Goal: Task Accomplishment & Management: Use online tool/utility

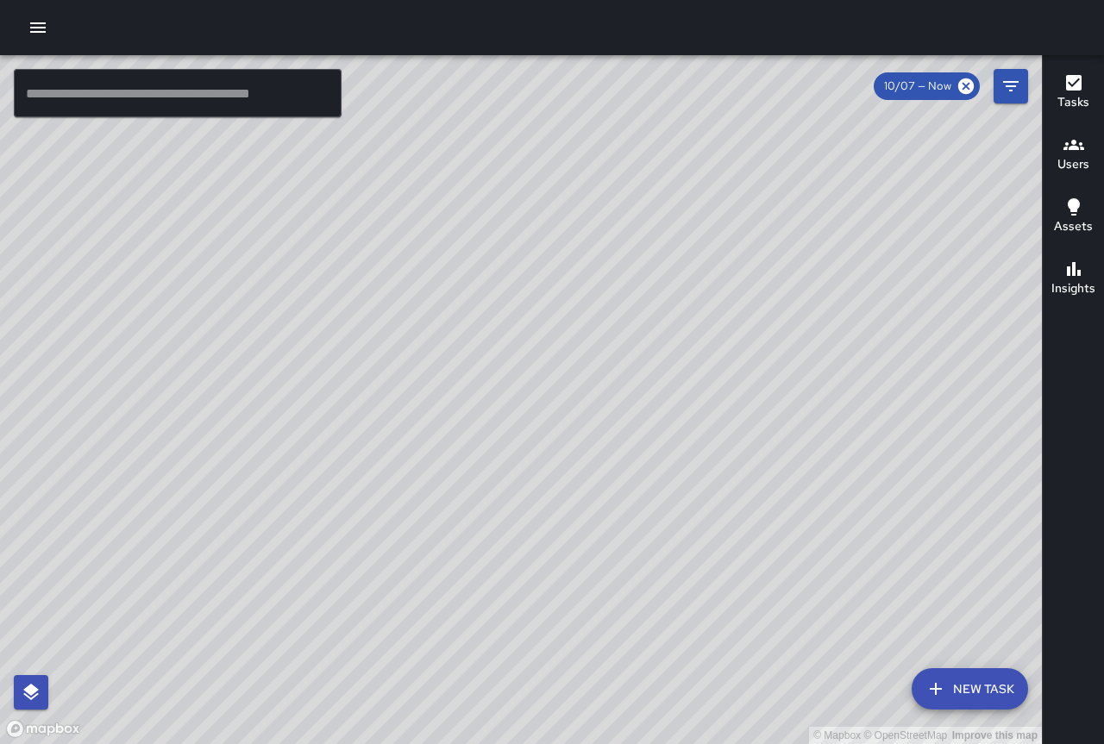
drag, startPoint x: 906, startPoint y: 235, endPoint x: 883, endPoint y: 461, distance: 227.2
click at [883, 461] on div "© Mapbox © OpenStreetMap Improve this map" at bounding box center [521, 399] width 1042 height 689
drag, startPoint x: 693, startPoint y: 260, endPoint x: 702, endPoint y: 417, distance: 156.3
click at [704, 422] on div "© Mapbox © OpenStreetMap Improve this map" at bounding box center [521, 399] width 1042 height 689
drag, startPoint x: 799, startPoint y: 551, endPoint x: 63, endPoint y: -104, distance: 985.3
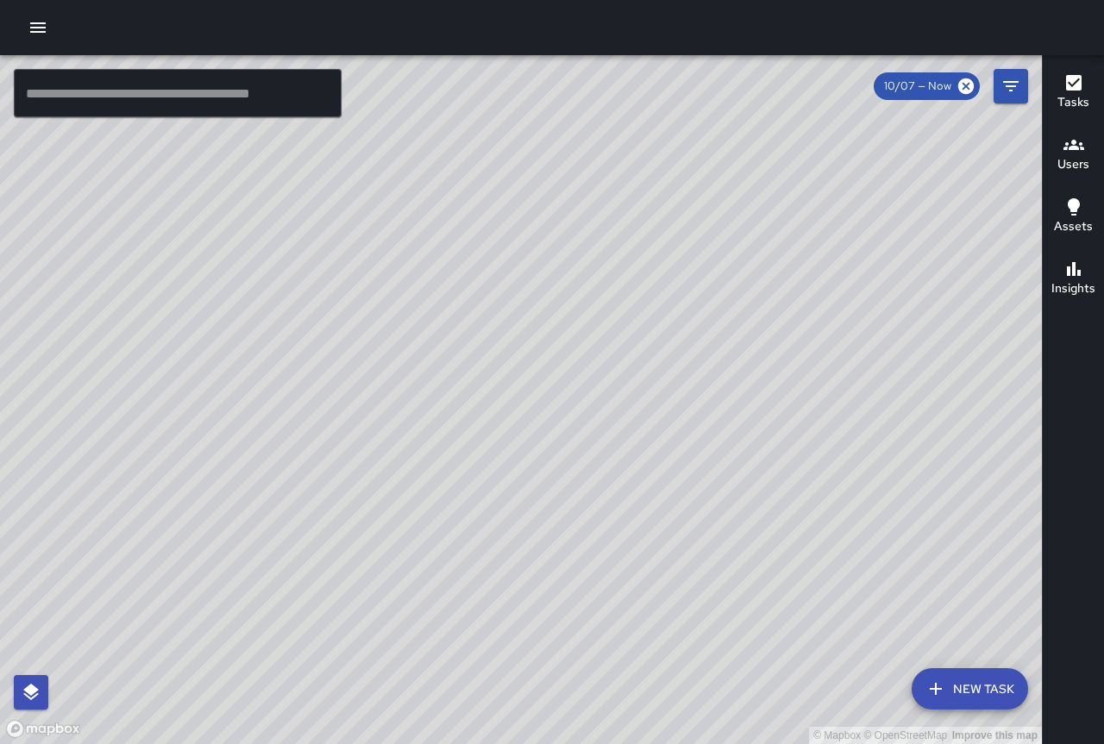
click at [63, 0] on html "© Mapbox © OpenStreetMap Improve this map ​ New Task 10/07 — Now Map Layers Tas…" at bounding box center [552, 372] width 1104 height 744
drag, startPoint x: 122, startPoint y: 158, endPoint x: 825, endPoint y: 587, distance: 823.8
click at [855, 662] on div "© Mapbox © OpenStreetMap Improve this map" at bounding box center [521, 399] width 1042 height 689
drag, startPoint x: 588, startPoint y: 213, endPoint x: 717, endPoint y: 471, distance: 288.1
click at [718, 478] on div "© Mapbox © OpenStreetMap Improve this map" at bounding box center [521, 399] width 1042 height 689
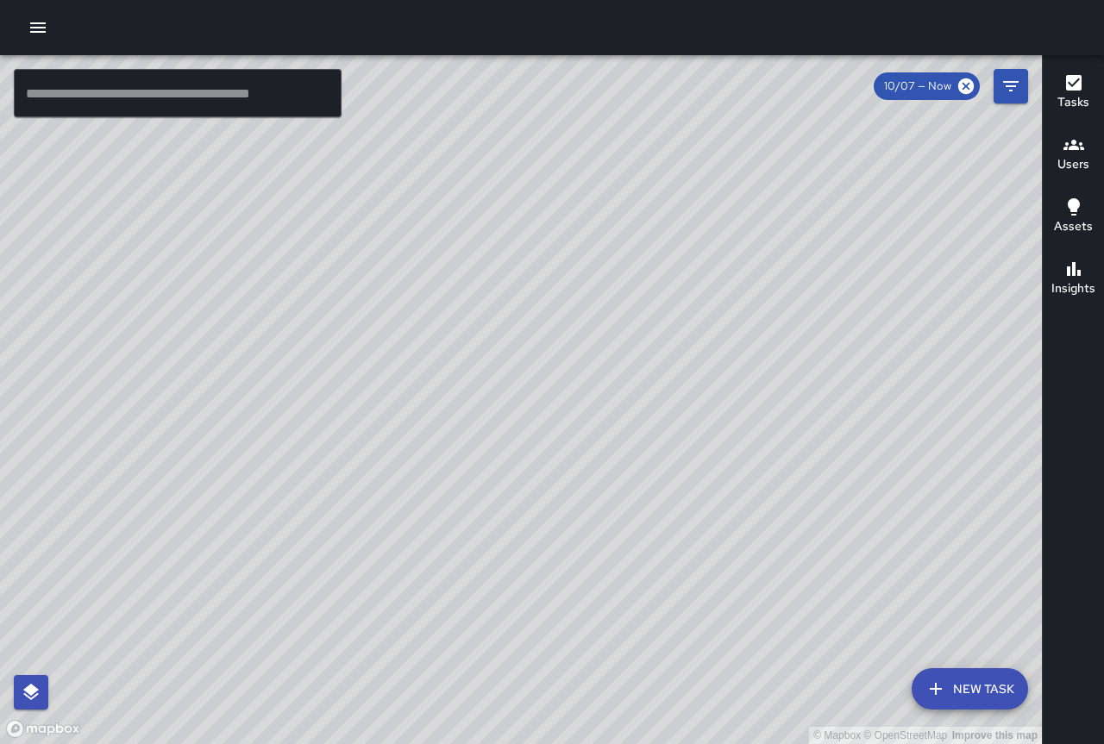
drag, startPoint x: 611, startPoint y: 286, endPoint x: 916, endPoint y: 574, distance: 419.1
click at [953, 625] on div "© Mapbox © OpenStreetMap Improve this map" at bounding box center [521, 399] width 1042 height 689
drag, startPoint x: 423, startPoint y: 265, endPoint x: 934, endPoint y: 640, distance: 634.3
click at [964, 657] on div "© Mapbox © OpenStreetMap Improve this map" at bounding box center [521, 399] width 1042 height 689
drag, startPoint x: 722, startPoint y: 595, endPoint x: 630, endPoint y: 505, distance: 128.7
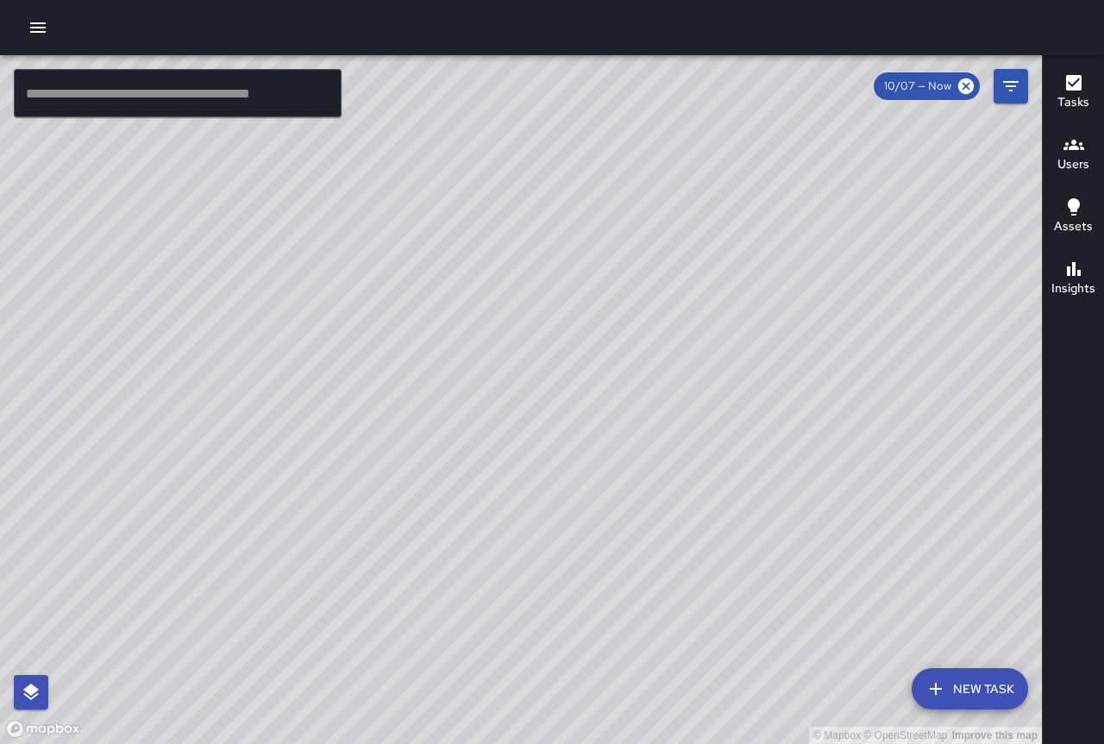
click at [630, 505] on div "© Mapbox © OpenStreetMap Improve this map" at bounding box center [521, 399] width 1042 height 689
drag, startPoint x: 558, startPoint y: 257, endPoint x: 542, endPoint y: 385, distance: 128.7
click at [542, 385] on div "© Mapbox © OpenStreetMap Improve this map" at bounding box center [521, 399] width 1042 height 689
drag, startPoint x: 542, startPoint y: 262, endPoint x: 543, endPoint y: 386, distance: 124.2
click at [543, 386] on div "© Mapbox © OpenStreetMap Improve this map" at bounding box center [521, 399] width 1042 height 689
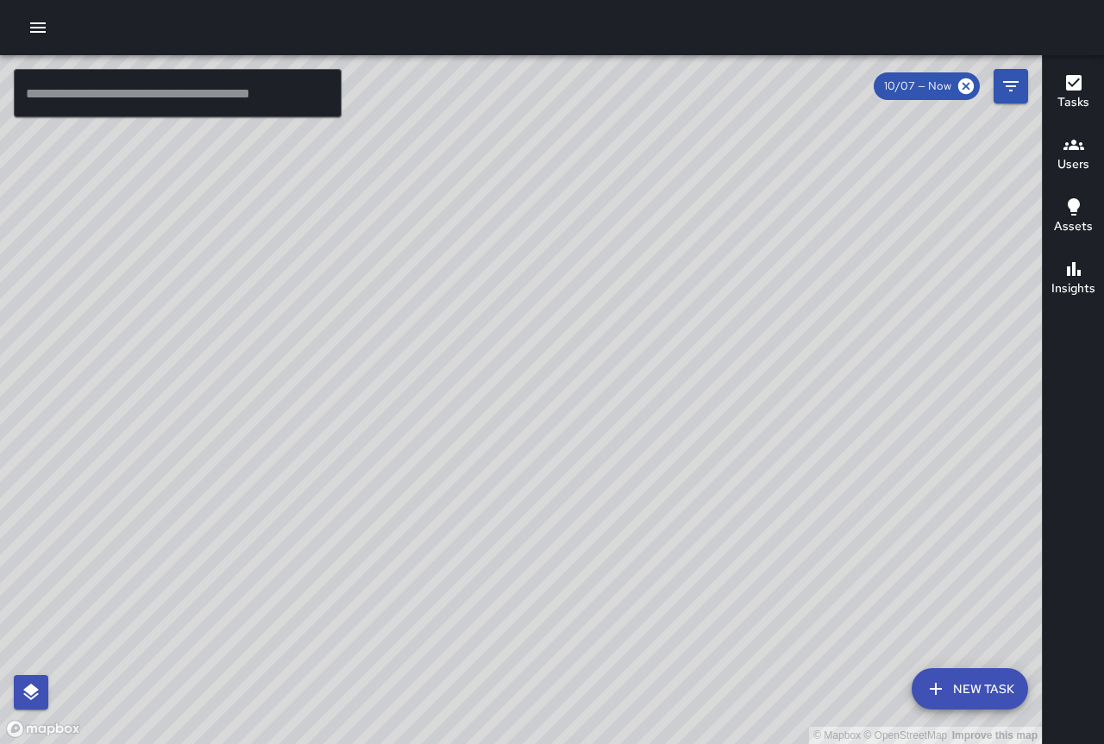
drag, startPoint x: 427, startPoint y: 304, endPoint x: 467, endPoint y: 297, distance: 41.3
click at [467, 297] on div "© Mapbox © OpenStreetMap Improve this map" at bounding box center [521, 399] width 1042 height 689
drag, startPoint x: 527, startPoint y: 388, endPoint x: 502, endPoint y: 355, distance: 41.2
click at [502, 355] on div "© Mapbox © OpenStreetMap Improve this map" at bounding box center [521, 399] width 1042 height 689
drag, startPoint x: 669, startPoint y: 442, endPoint x: 533, endPoint y: 279, distance: 211.8
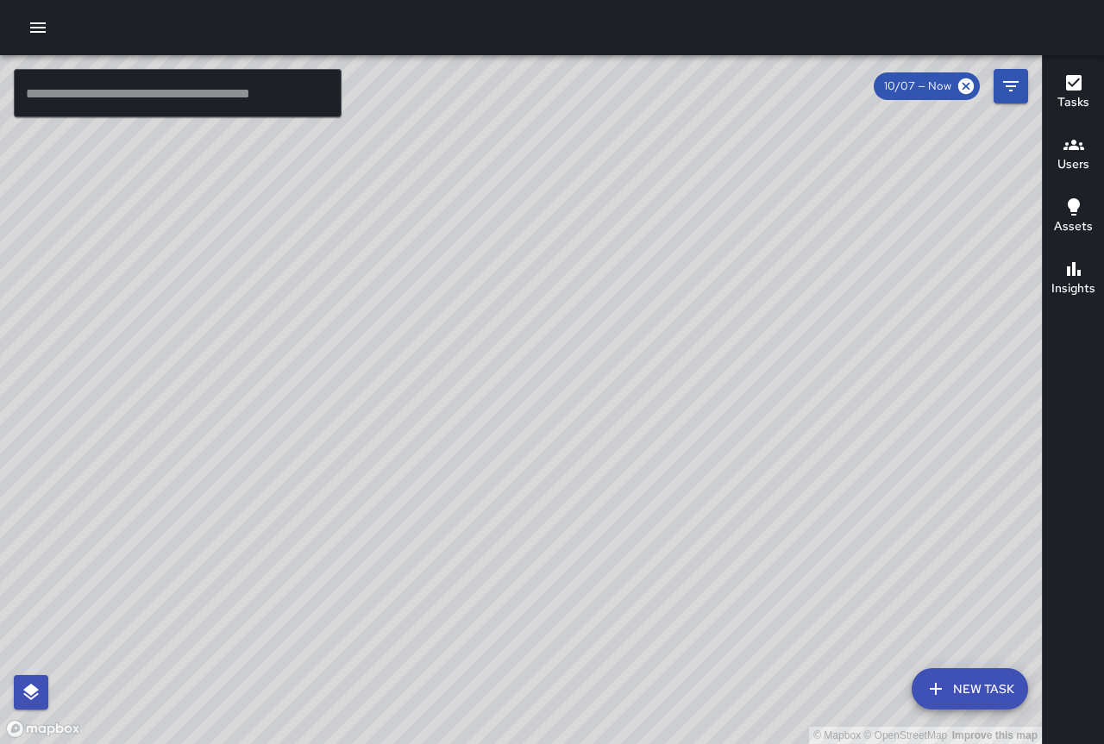
click at [536, 282] on div "© Mapbox © OpenStreetMap Improve this map" at bounding box center [521, 399] width 1042 height 689
drag, startPoint x: 490, startPoint y: 160, endPoint x: 432, endPoint y: 213, distance: 78.7
click at [432, 213] on div "© Mapbox © OpenStreetMap Improve this map" at bounding box center [521, 399] width 1042 height 689
drag, startPoint x: 330, startPoint y: 201, endPoint x: 281, endPoint y: 236, distance: 60.6
click at [281, 236] on div "© Mapbox © OpenStreetMap Improve this map" at bounding box center [521, 399] width 1042 height 689
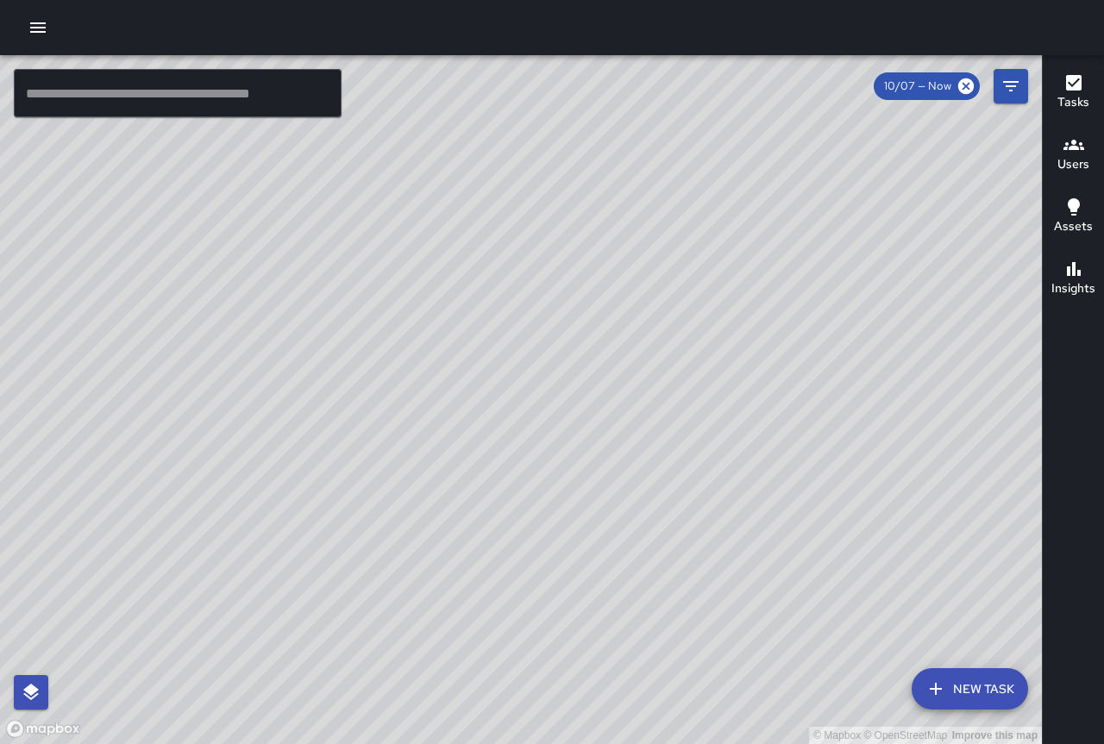
drag, startPoint x: 299, startPoint y: 379, endPoint x: 704, endPoint y: 597, distance: 459.2
drag, startPoint x: 558, startPoint y: 488, endPoint x: 597, endPoint y: 468, distance: 43.6
click at [597, 468] on div "© Mapbox © OpenStreetMap Improve this map" at bounding box center [521, 399] width 1042 height 689
drag, startPoint x: 684, startPoint y: 616, endPoint x: 494, endPoint y: 258, distance: 405.1
click at [494, 258] on div "© Mapbox © OpenStreetMap Improve this map" at bounding box center [521, 399] width 1042 height 689
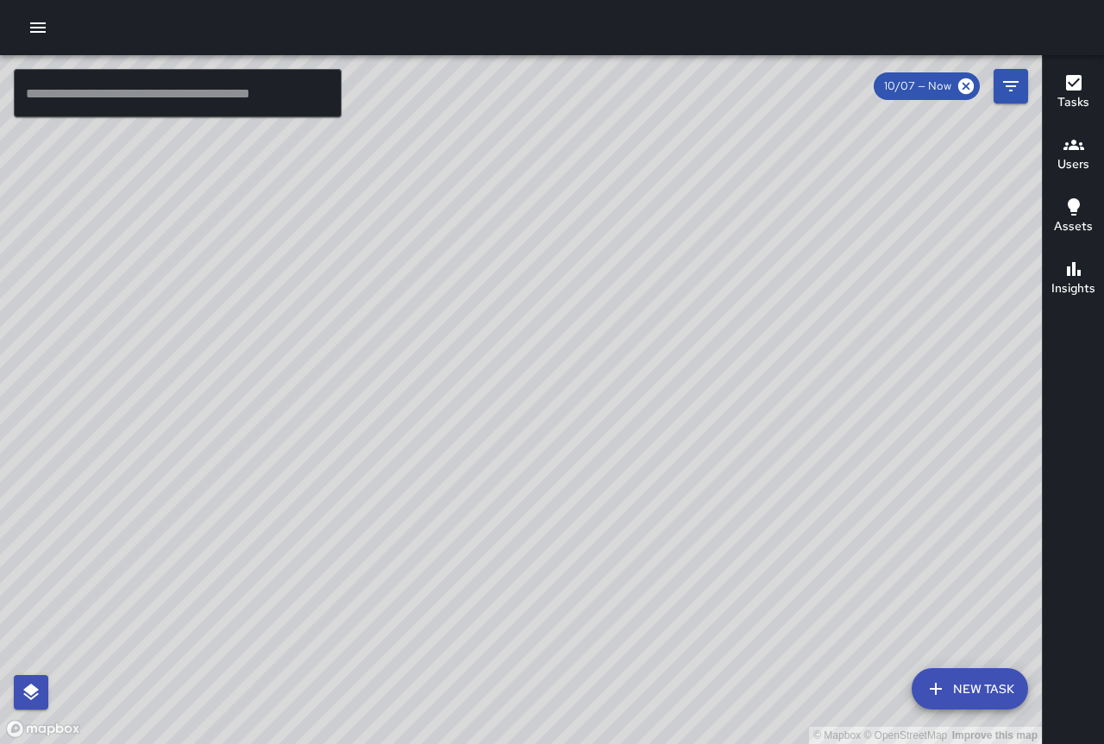
drag, startPoint x: 574, startPoint y: 209, endPoint x: 542, endPoint y: 455, distance: 247.9
click at [543, 455] on div "© Mapbox © OpenStreetMap Improve this map" at bounding box center [521, 399] width 1042 height 689
drag, startPoint x: 741, startPoint y: 522, endPoint x: 364, endPoint y: -44, distance: 679.8
click at [364, 0] on html "© Mapbox © OpenStreetMap Improve this map ​ New Task 10/07 — Now Map Layers Tas…" at bounding box center [552, 372] width 1104 height 744
drag, startPoint x: 514, startPoint y: 175, endPoint x: 559, endPoint y: 496, distance: 324.0
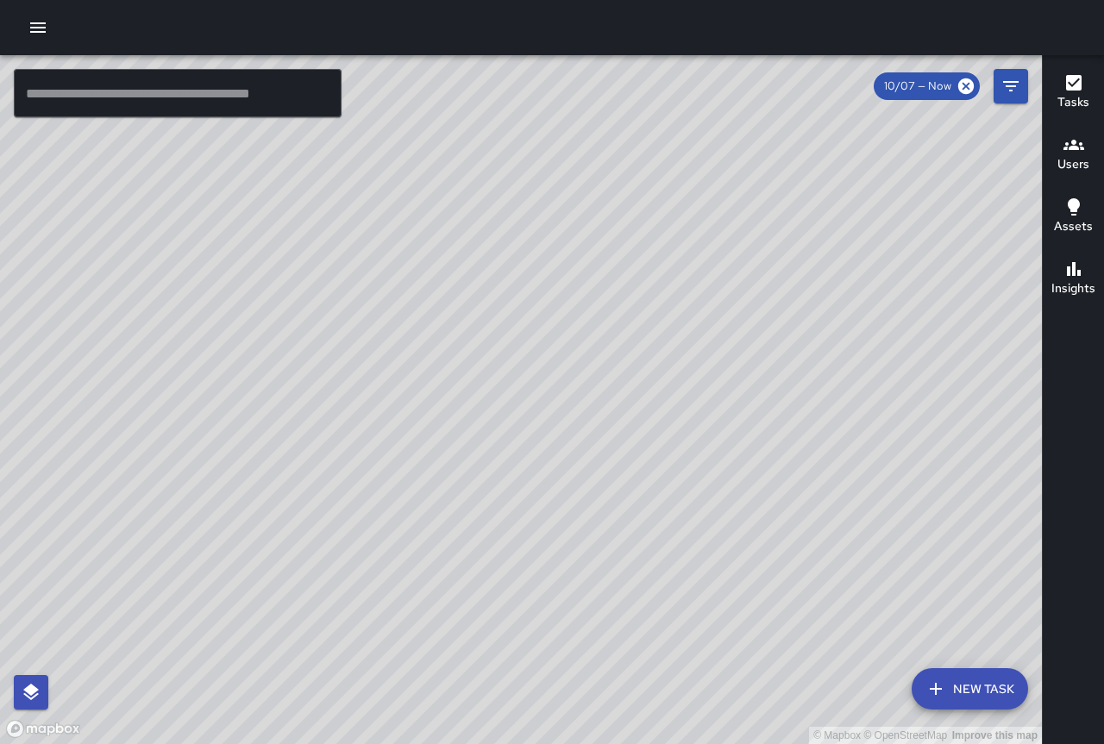
click at [557, 498] on div "© Mapbox © OpenStreetMap Improve this map" at bounding box center [521, 399] width 1042 height 689
drag, startPoint x: 536, startPoint y: 500, endPoint x: 860, endPoint y: 363, distance: 351.3
click at [862, 363] on div "© Mapbox © OpenStreetMap Improve this map" at bounding box center [521, 399] width 1042 height 689
drag, startPoint x: 555, startPoint y: 456, endPoint x: 505, endPoint y: 356, distance: 111.5
click at [505, 356] on div "© Mapbox © OpenStreetMap Improve this map" at bounding box center [521, 399] width 1042 height 689
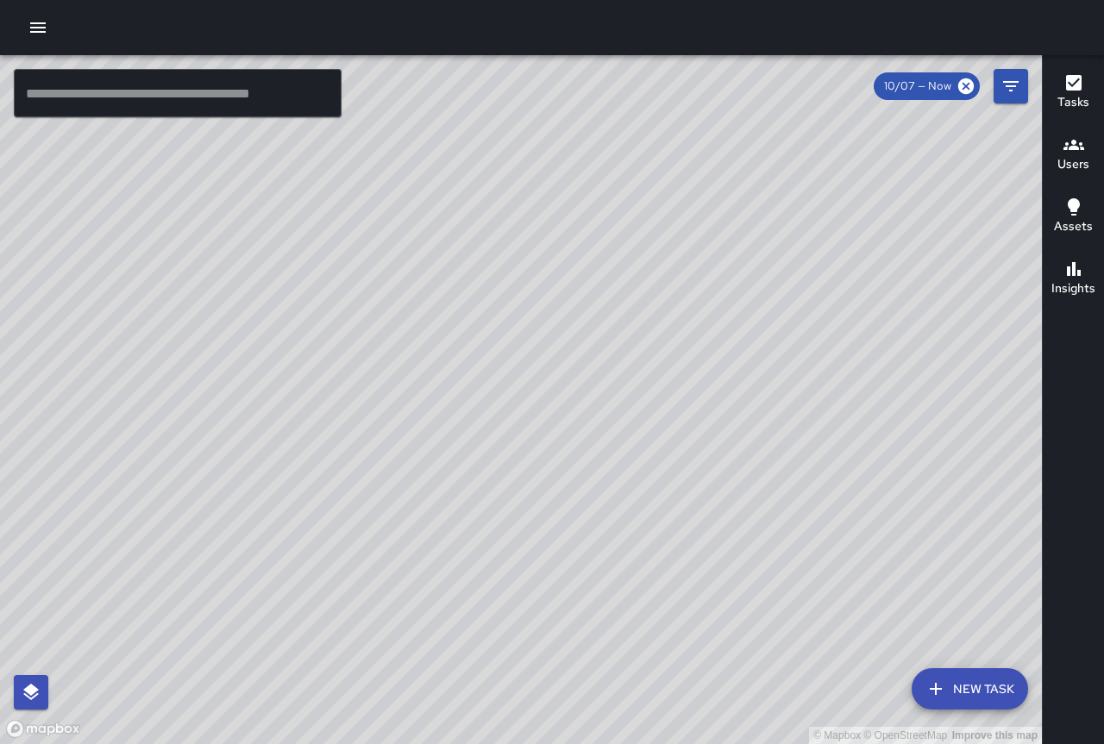
drag, startPoint x: 792, startPoint y: 358, endPoint x: 656, endPoint y: 439, distance: 157.8
click at [656, 439] on div "© Mapbox © OpenStreetMap Improve this map" at bounding box center [521, 399] width 1042 height 689
drag, startPoint x: 950, startPoint y: 451, endPoint x: 164, endPoint y: 83, distance: 868.5
click at [165, 83] on div "© Mapbox © OpenStreetMap Improve this map ​ New Task 10/07 — Now Map Layers Tas…" at bounding box center [521, 399] width 1042 height 689
drag, startPoint x: 822, startPoint y: 373, endPoint x: 199, endPoint y: 134, distance: 667.3
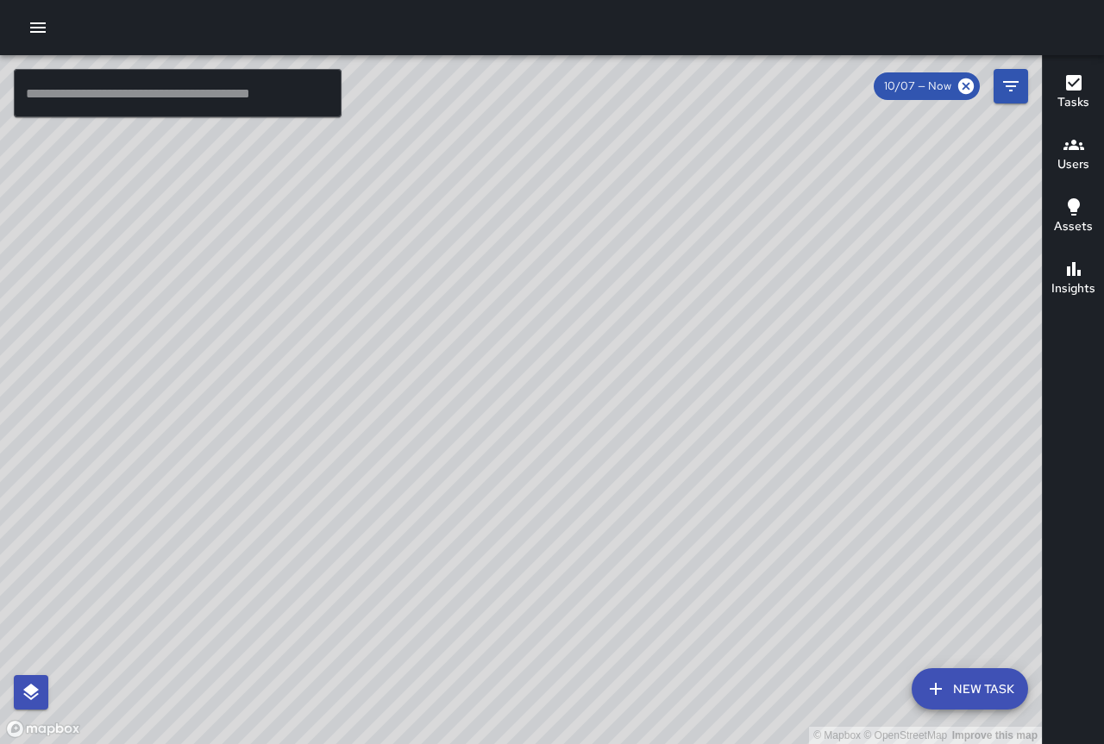
click at [147, 108] on div "© Mapbox © OpenStreetMap Improve this map ​ New Task 10/07 — Now Map Layers Tas…" at bounding box center [521, 399] width 1042 height 689
drag, startPoint x: 762, startPoint y: 369, endPoint x: 617, endPoint y: 326, distance: 151.2
click at [582, 326] on div "© Mapbox © OpenStreetMap Improve this map" at bounding box center [521, 399] width 1042 height 689
drag, startPoint x: 786, startPoint y: 319, endPoint x: 820, endPoint y: 468, distance: 153.1
click at [820, 468] on div "© Mapbox © OpenStreetMap Improve this map" at bounding box center [521, 399] width 1042 height 689
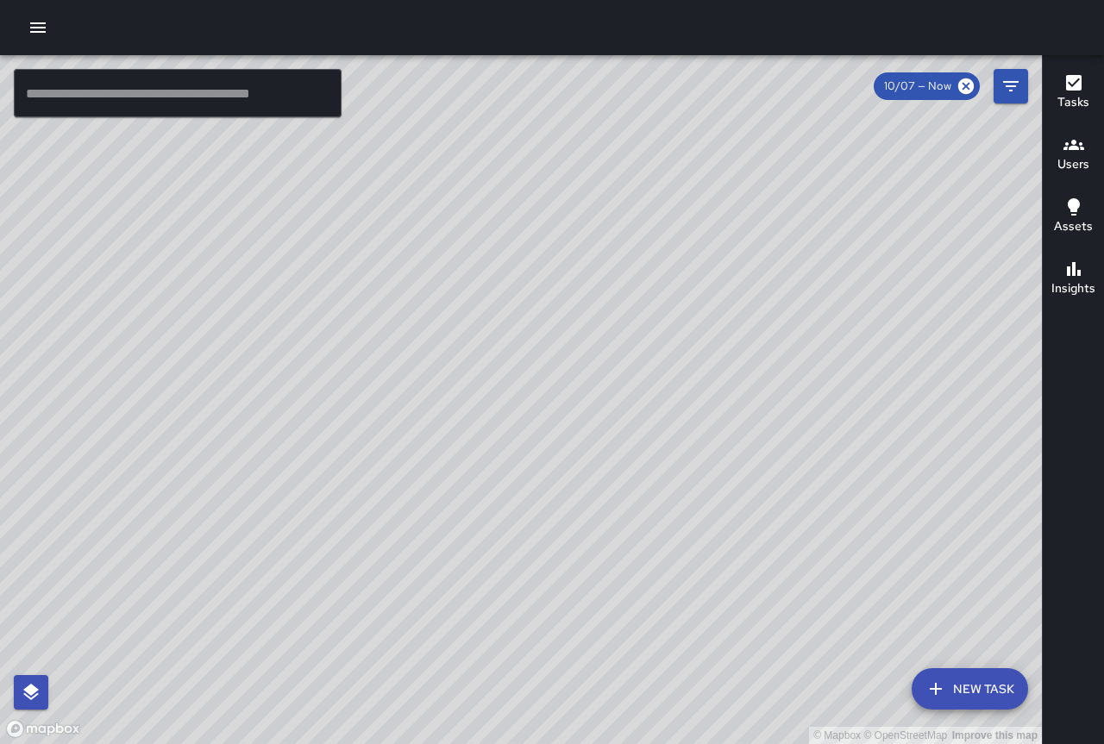
drag, startPoint x: 880, startPoint y: 247, endPoint x: 863, endPoint y: 439, distance: 193.0
click at [871, 461] on div "© Mapbox © OpenStreetMap Improve this map" at bounding box center [521, 399] width 1042 height 689
drag, startPoint x: 797, startPoint y: 351, endPoint x: 773, endPoint y: 396, distance: 50.9
click at [773, 396] on div "© Mapbox © OpenStreetMap Improve this map" at bounding box center [521, 399] width 1042 height 689
drag, startPoint x: 310, startPoint y: 299, endPoint x: 711, endPoint y: 478, distance: 438.2
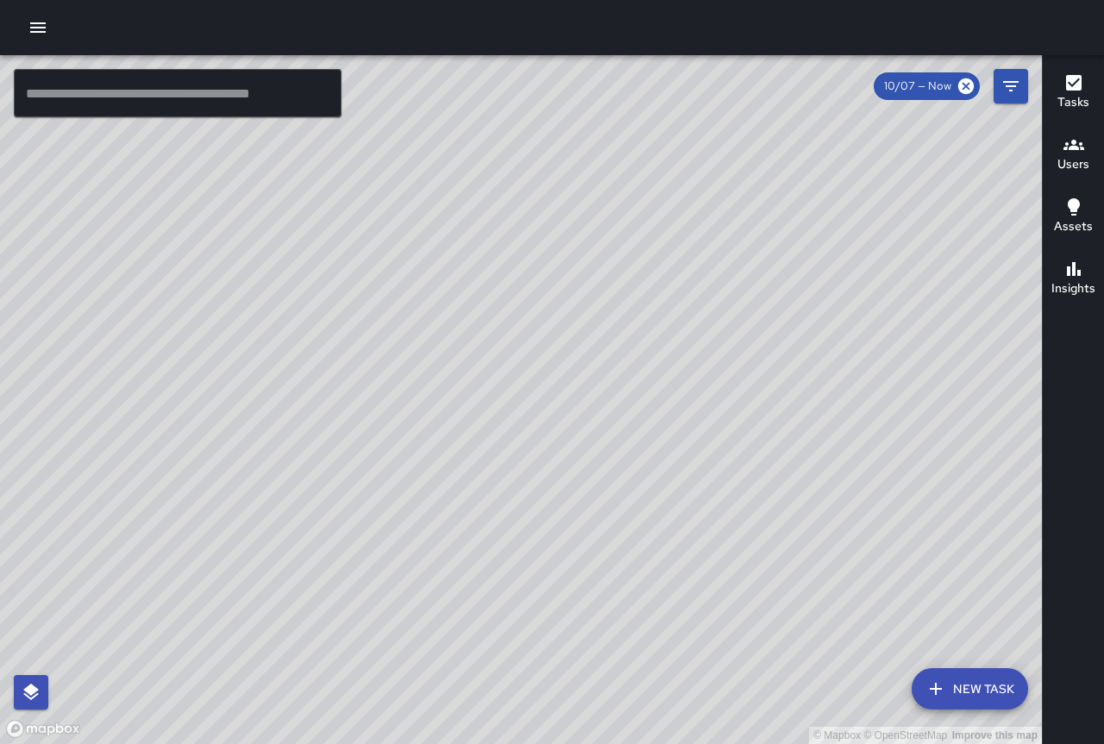
click at [711, 478] on div "© Mapbox © OpenStreetMap Improve this map" at bounding box center [521, 399] width 1042 height 689
drag, startPoint x: 772, startPoint y: 460, endPoint x: 655, endPoint y: 398, distance: 132.7
click at [655, 398] on div "© Mapbox © OpenStreetMap Improve this map" at bounding box center [521, 399] width 1042 height 689
drag, startPoint x: 793, startPoint y: 454, endPoint x: 737, endPoint y: 442, distance: 58.0
click at [737, 442] on div "© Mapbox © OpenStreetMap Improve this map" at bounding box center [521, 399] width 1042 height 689
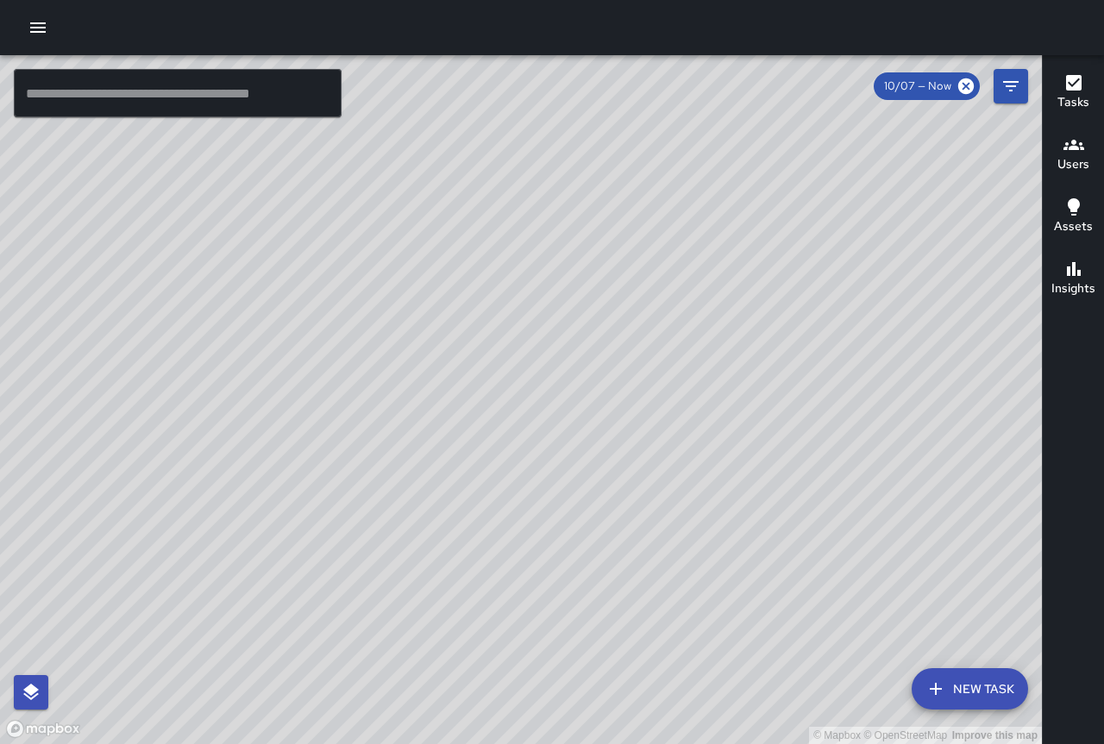
drag, startPoint x: 368, startPoint y: 258, endPoint x: 756, endPoint y: 323, distance: 392.8
click at [756, 323] on div "© Mapbox © OpenStreetMap Improve this map" at bounding box center [521, 399] width 1042 height 689
drag, startPoint x: 582, startPoint y: 313, endPoint x: 871, endPoint y: 390, distance: 299.0
click at [871, 390] on div "© Mapbox © OpenStreetMap Improve this map" at bounding box center [521, 399] width 1042 height 689
drag, startPoint x: 641, startPoint y: 311, endPoint x: 934, endPoint y: 421, distance: 313.0
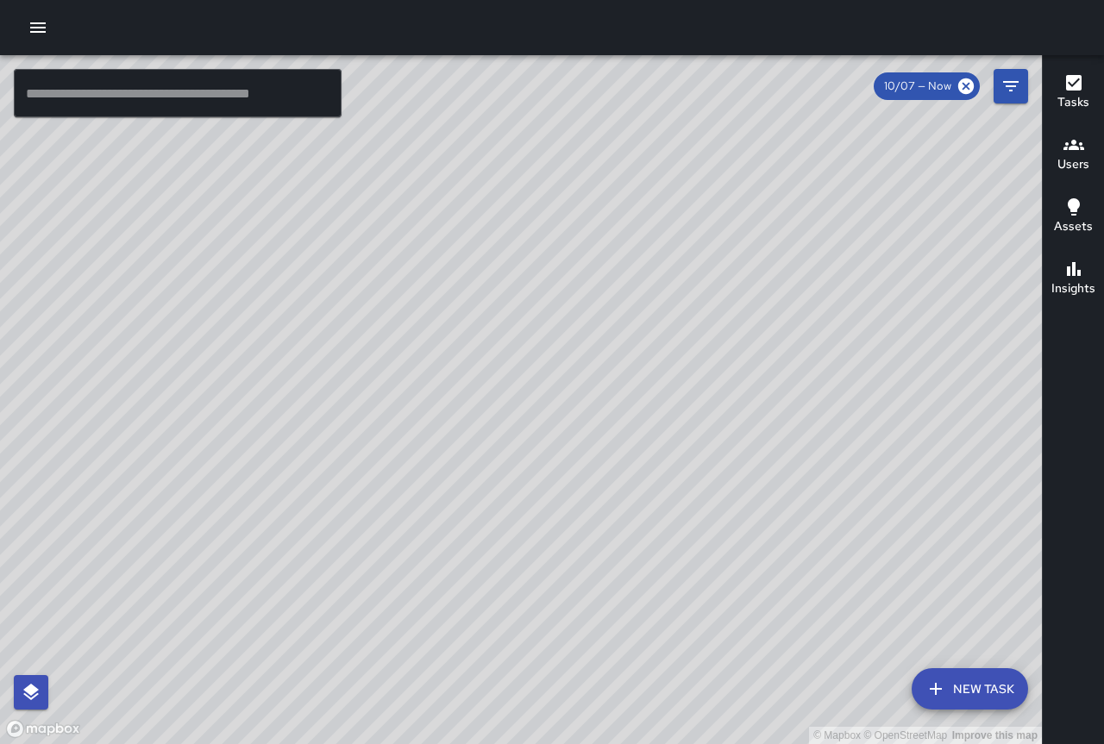
click at [934, 421] on div "© Mapbox © OpenStreetMap Improve this map" at bounding box center [521, 399] width 1042 height 689
drag, startPoint x: 565, startPoint y: 345, endPoint x: 736, endPoint y: 495, distance: 227.3
click at [736, 495] on div "© Mapbox © OpenStreetMap Improve this map" at bounding box center [521, 399] width 1042 height 689
drag, startPoint x: 726, startPoint y: 409, endPoint x: 498, endPoint y: 386, distance: 229.7
click at [492, 390] on div "© Mapbox © OpenStreetMap Improve this map" at bounding box center [521, 399] width 1042 height 689
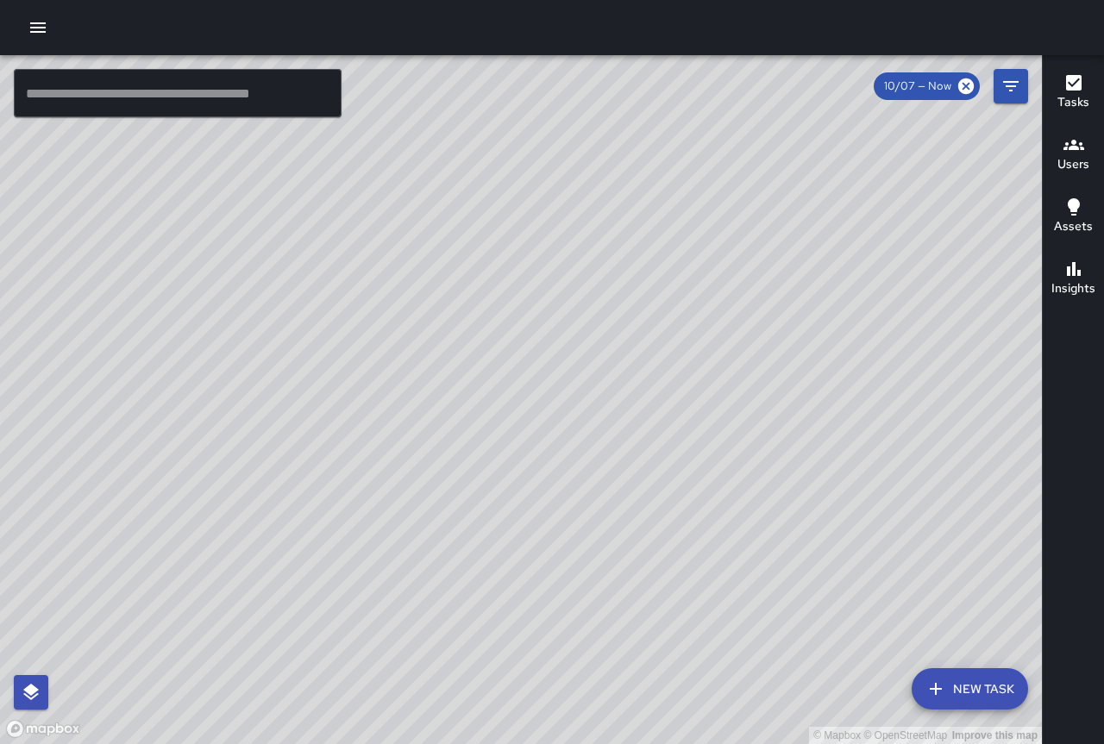
drag, startPoint x: 722, startPoint y: 473, endPoint x: 497, endPoint y: 367, distance: 248.5
click at [497, 367] on div "© Mapbox © OpenStreetMap Improve this map" at bounding box center [521, 399] width 1042 height 689
drag, startPoint x: 1014, startPoint y: 471, endPoint x: 593, endPoint y: 457, distance: 421.1
click at [588, 458] on div "© Mapbox © OpenStreetMap Improve this map" at bounding box center [521, 399] width 1042 height 689
drag, startPoint x: 662, startPoint y: 412, endPoint x: 575, endPoint y: 405, distance: 86.5
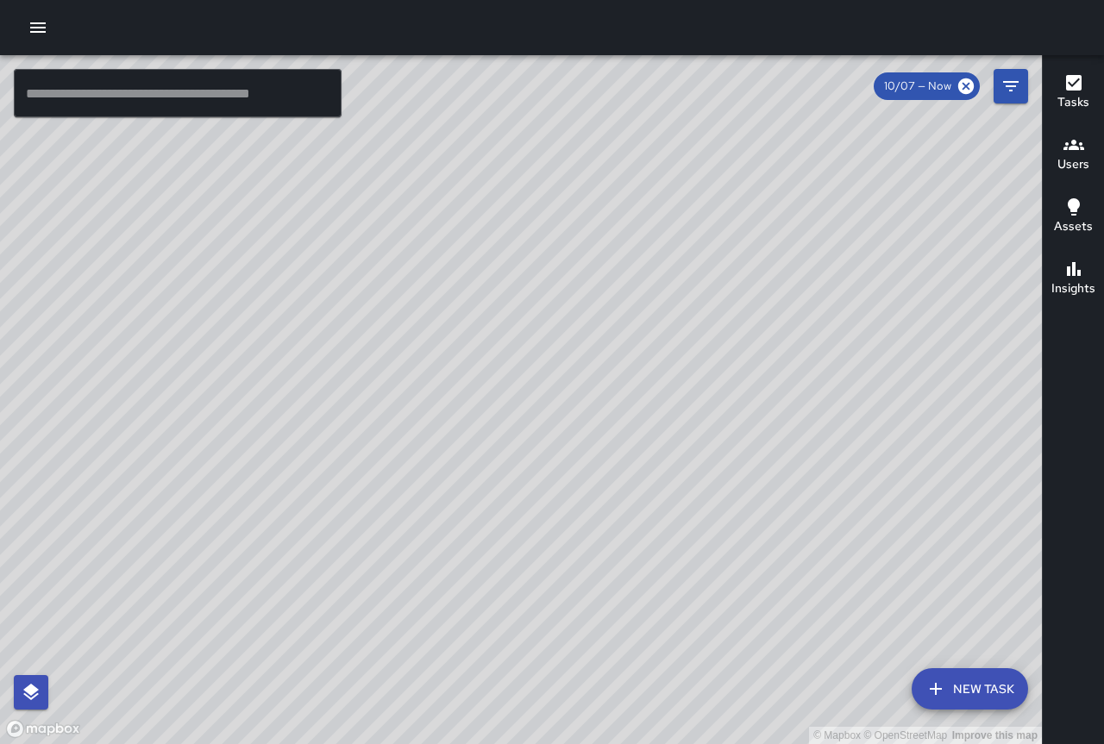
click at [575, 405] on div "© Mapbox © OpenStreetMap Improve this map" at bounding box center [521, 399] width 1042 height 689
drag, startPoint x: 753, startPoint y: 480, endPoint x: 759, endPoint y: 357, distance: 122.6
click at [759, 357] on div "© Mapbox © OpenStreetMap Improve this map" at bounding box center [521, 399] width 1042 height 689
drag, startPoint x: 536, startPoint y: 255, endPoint x: 457, endPoint y: 330, distance: 109.2
click at [457, 330] on div "© Mapbox © OpenStreetMap Improve this map" at bounding box center [521, 399] width 1042 height 689
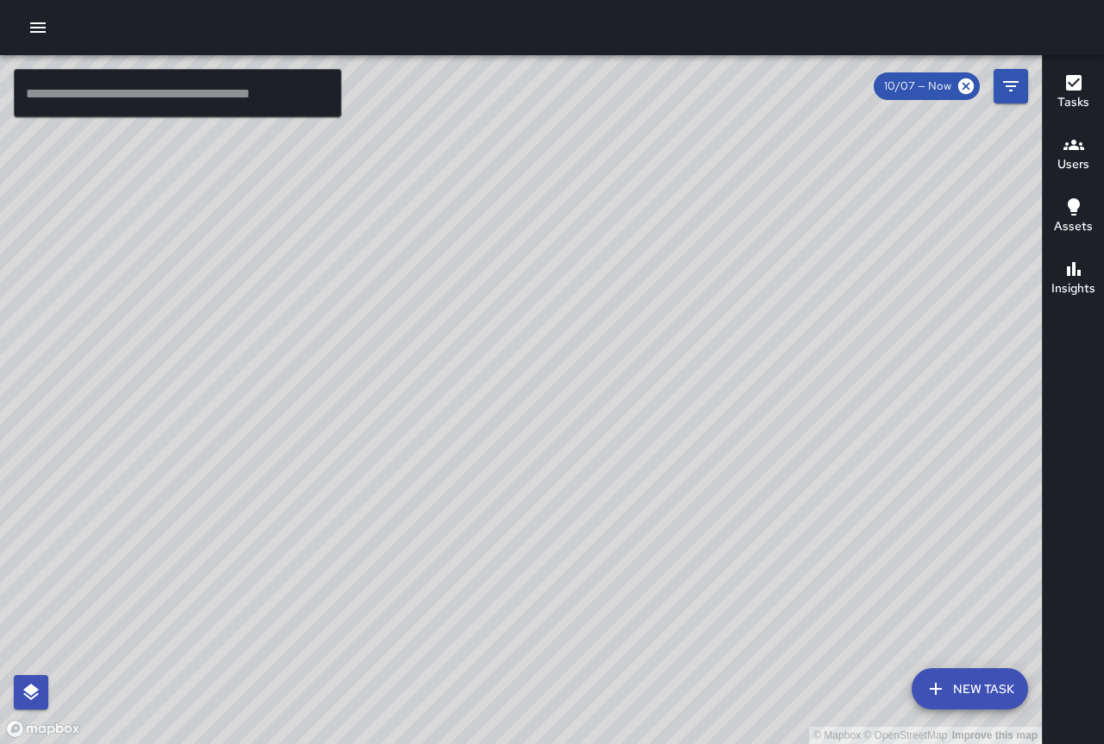
drag, startPoint x: 784, startPoint y: 582, endPoint x: 652, endPoint y: 343, distance: 272.9
click at [646, 332] on div "© Mapbox © OpenStreetMap Improve this map" at bounding box center [521, 399] width 1042 height 689
drag, startPoint x: 731, startPoint y: 434, endPoint x: 597, endPoint y: 362, distance: 152.4
click at [597, 362] on div "© Mapbox © OpenStreetMap Improve this map" at bounding box center [521, 399] width 1042 height 689
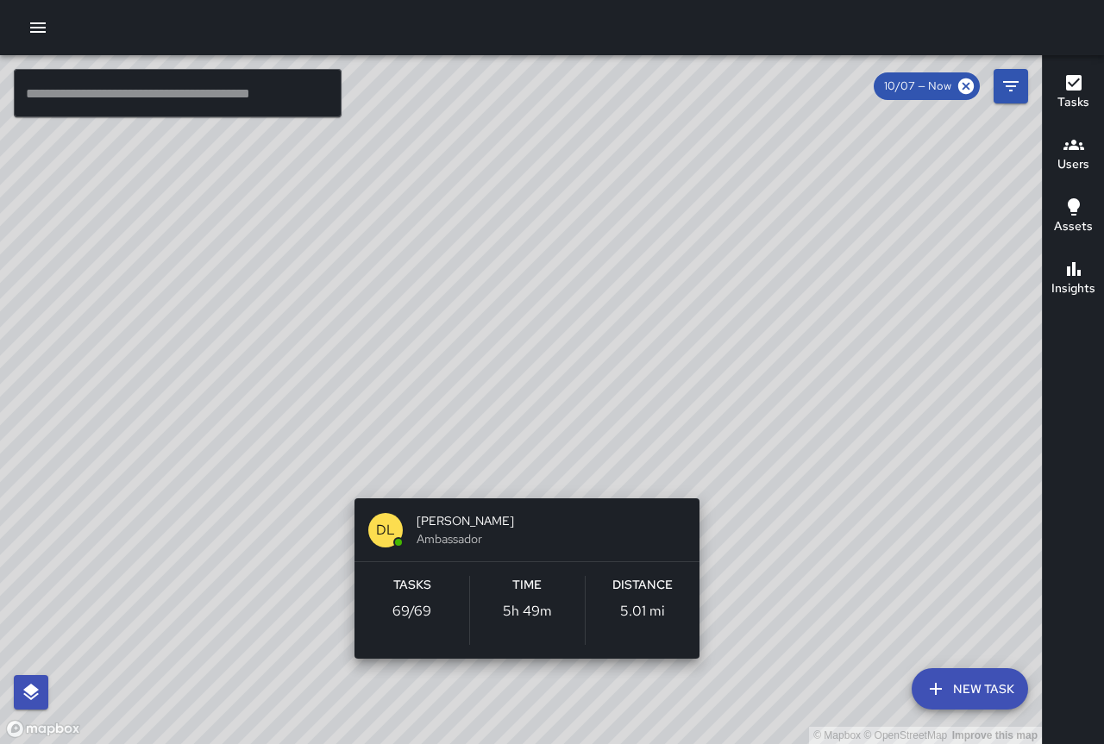
drag, startPoint x: 711, startPoint y: 561, endPoint x: 712, endPoint y: 480, distance: 81.1
click at [711, 480] on div "© Mapbox © OpenStreetMap Improve this map [PERSON_NAME] Ambassador Tasks 69 / 6…" at bounding box center [521, 399] width 1042 height 689
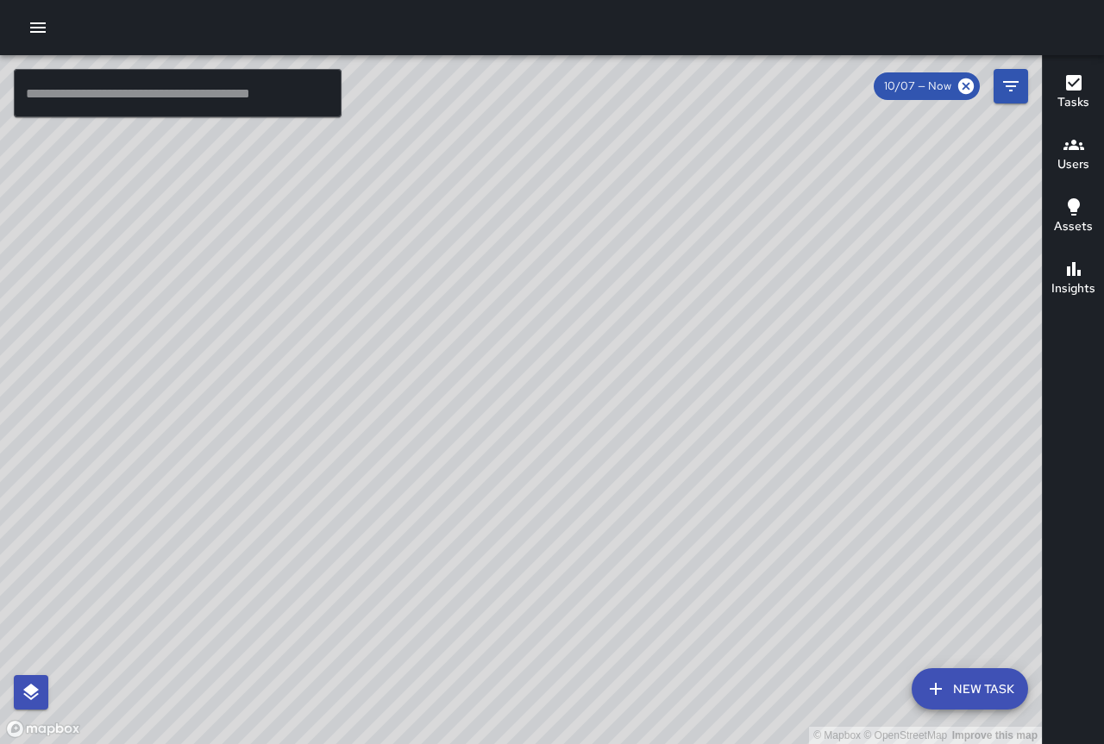
drag, startPoint x: 558, startPoint y: 342, endPoint x: 751, endPoint y: 571, distance: 299.3
click at [751, 571] on div "© Mapbox © OpenStreetMap Improve this map" at bounding box center [521, 399] width 1042 height 689
drag, startPoint x: 637, startPoint y: 255, endPoint x: 708, endPoint y: 409, distance: 169.4
click at [708, 409] on div "© Mapbox © OpenStreetMap Improve this map" at bounding box center [521, 399] width 1042 height 689
drag, startPoint x: 693, startPoint y: 393, endPoint x: 752, endPoint y: 530, distance: 148.7
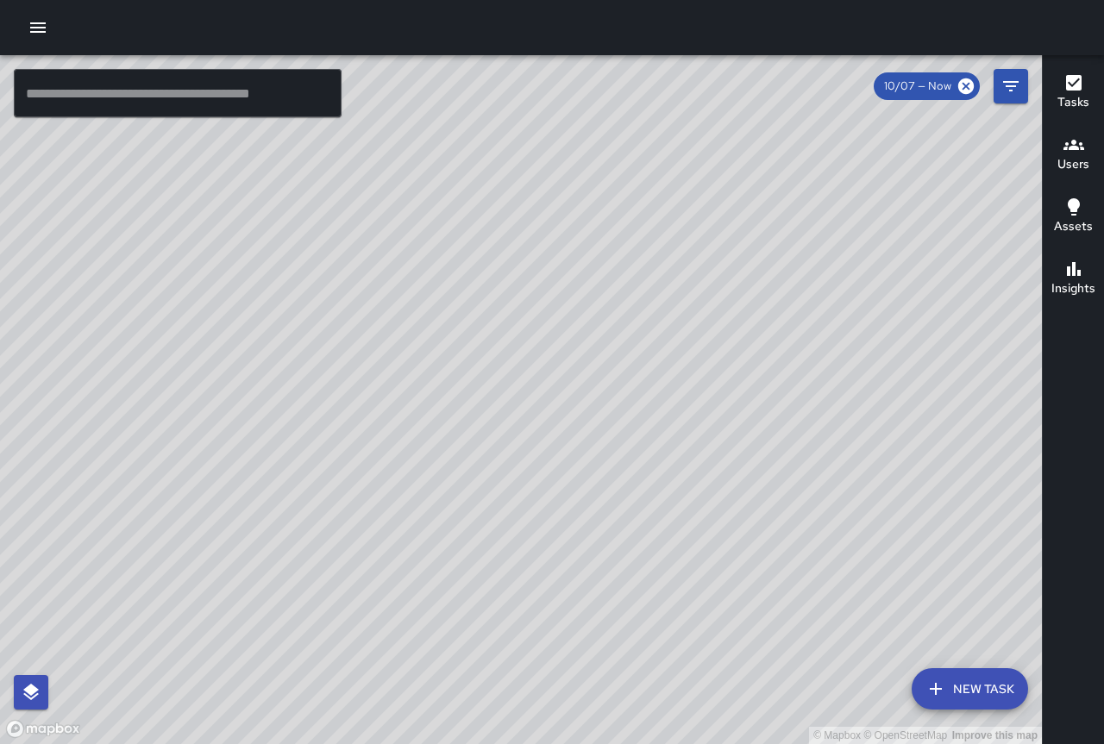
click at [752, 530] on div "© Mapbox © OpenStreetMap Improve this map" at bounding box center [521, 399] width 1042 height 689
drag, startPoint x: 728, startPoint y: 493, endPoint x: 634, endPoint y: 407, distance: 127.6
click at [634, 407] on div "© Mapbox © OpenStreetMap Improve this map" at bounding box center [521, 399] width 1042 height 689
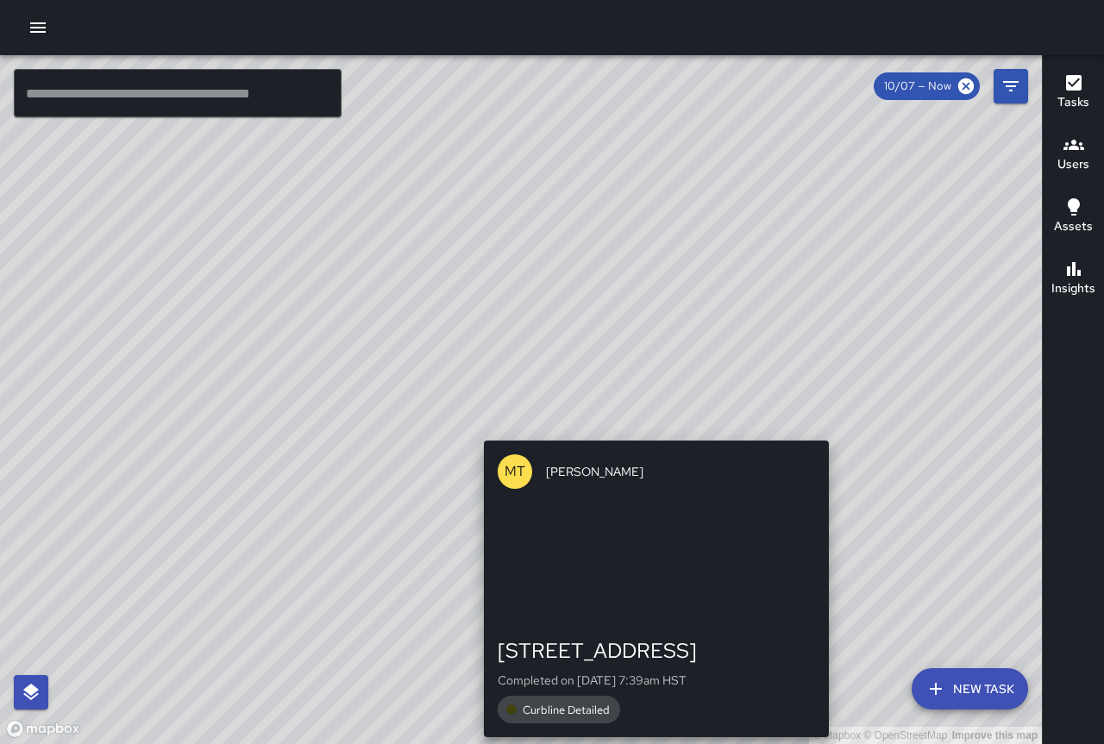
drag, startPoint x: 680, startPoint y: 464, endPoint x: 664, endPoint y: 436, distance: 32.4
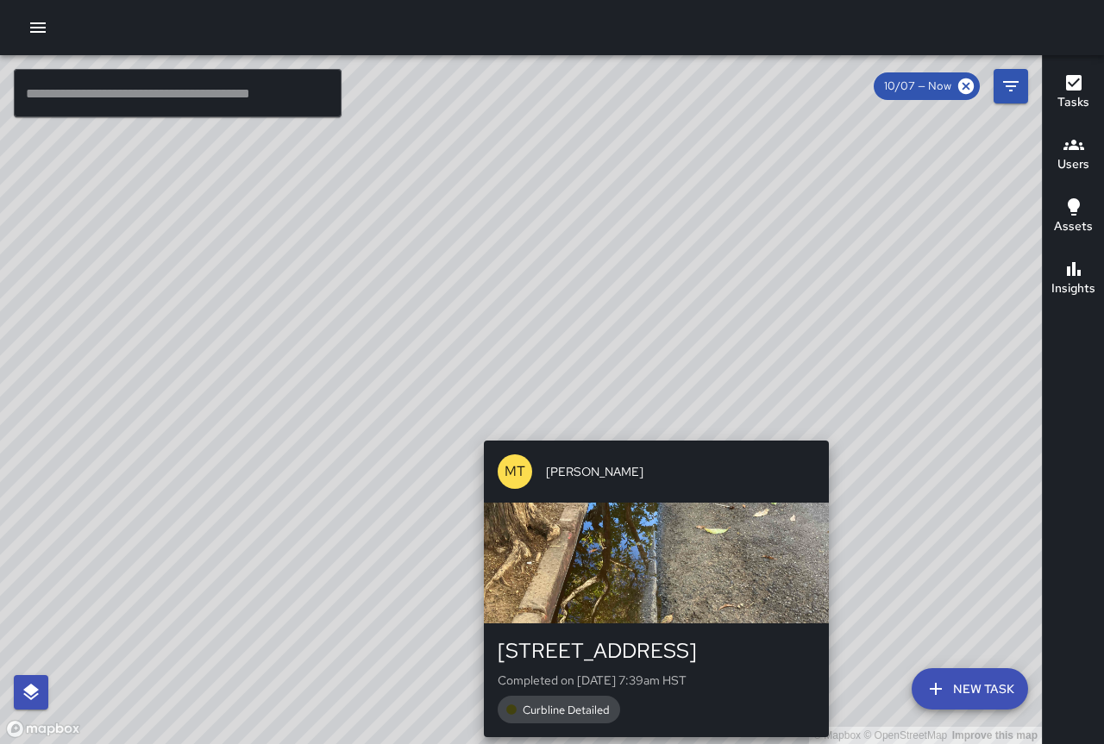
click at [647, 420] on div "© Mapbox © OpenStreetMap Improve this map MT [PERSON_NAME] [STREET_ADDRESS] Com…" at bounding box center [521, 399] width 1042 height 689
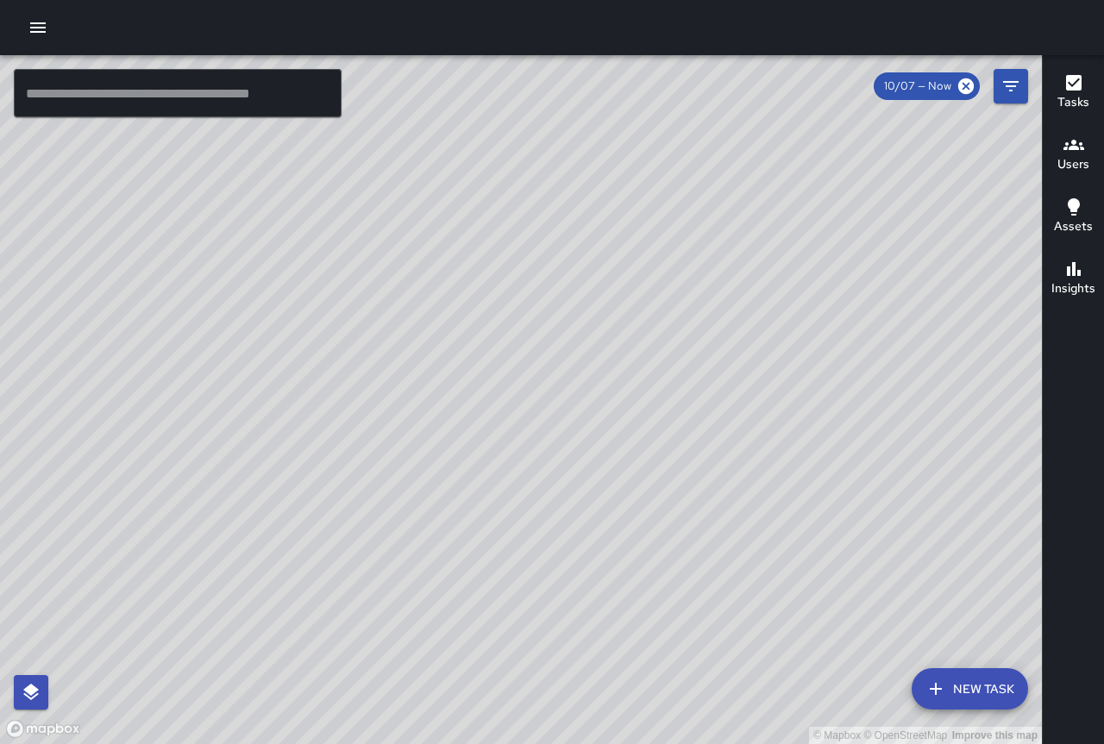
drag, startPoint x: 640, startPoint y: 476, endPoint x: 606, endPoint y: 402, distance: 81.4
click at [606, 402] on div "© Mapbox © OpenStreetMap Improve this map" at bounding box center [521, 399] width 1042 height 689
drag, startPoint x: 638, startPoint y: 458, endPoint x: 761, endPoint y: 674, distance: 248.0
click at [759, 674] on div "© Mapbox © OpenStreetMap Improve this map" at bounding box center [521, 399] width 1042 height 689
drag, startPoint x: 552, startPoint y: 351, endPoint x: 625, endPoint y: 480, distance: 147.9
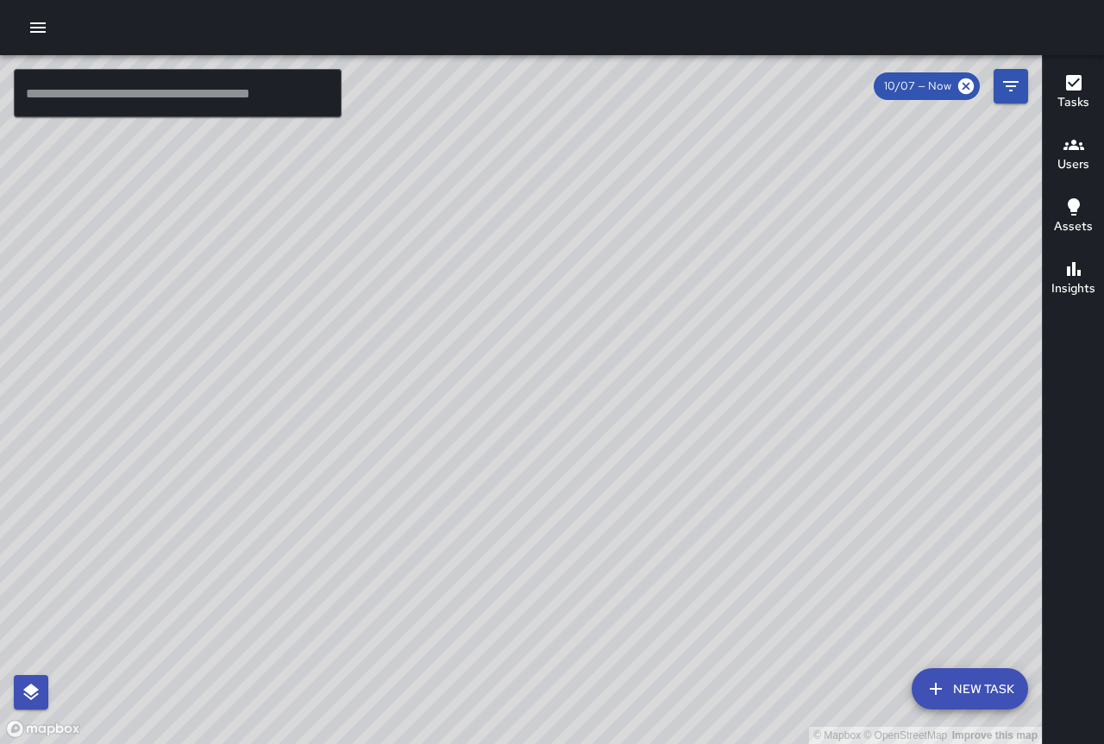
click at [625, 480] on div "© Mapbox © OpenStreetMap Improve this map" at bounding box center [521, 399] width 1042 height 689
drag, startPoint x: 539, startPoint y: 534, endPoint x: 585, endPoint y: 373, distance: 167.6
click at [585, 373] on div "© Mapbox © OpenStreetMap Improve this map" at bounding box center [521, 399] width 1042 height 689
drag, startPoint x: 841, startPoint y: 680, endPoint x: 636, endPoint y: 374, distance: 368.6
click at [636, 375] on div "© Mapbox © OpenStreetMap Improve this map" at bounding box center [521, 399] width 1042 height 689
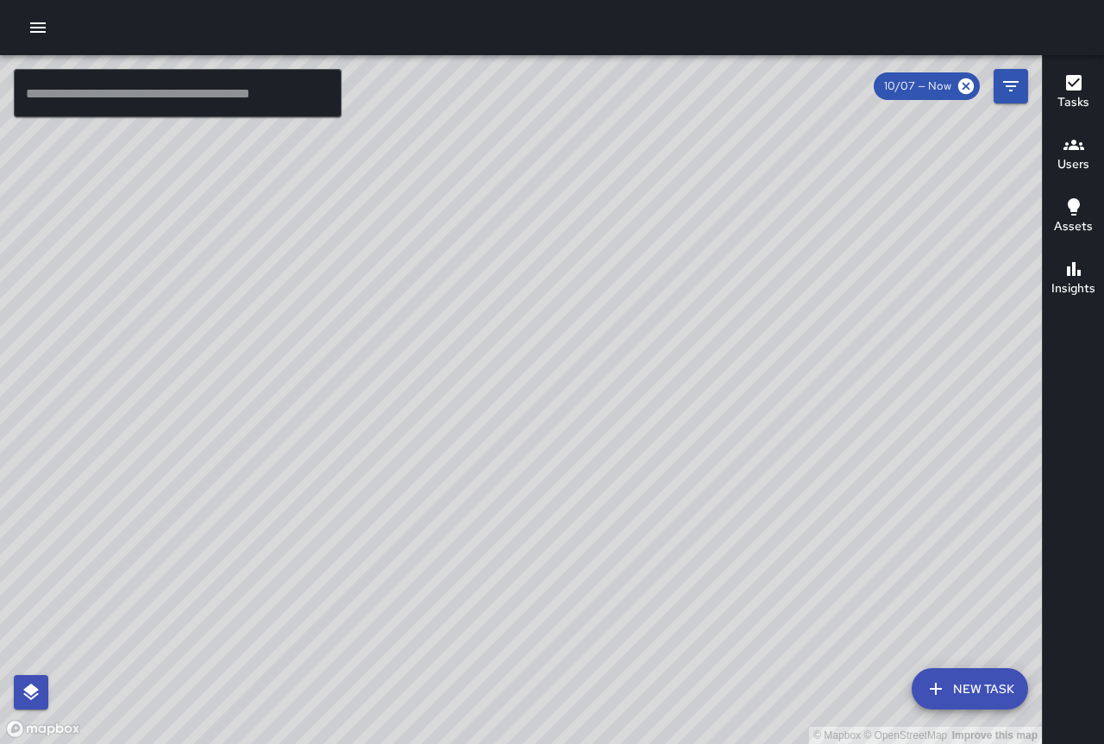
drag, startPoint x: 739, startPoint y: 499, endPoint x: 575, endPoint y: 326, distance: 237.9
click at [575, 326] on div "© Mapbox © OpenStreetMap Improve this map" at bounding box center [521, 399] width 1042 height 689
drag, startPoint x: 680, startPoint y: 446, endPoint x: 583, endPoint y: 347, distance: 138.5
click at [578, 344] on div "© Mapbox © OpenStreetMap Improve this map" at bounding box center [521, 399] width 1042 height 689
drag, startPoint x: 661, startPoint y: 434, endPoint x: 624, endPoint y: 382, distance: 63.2
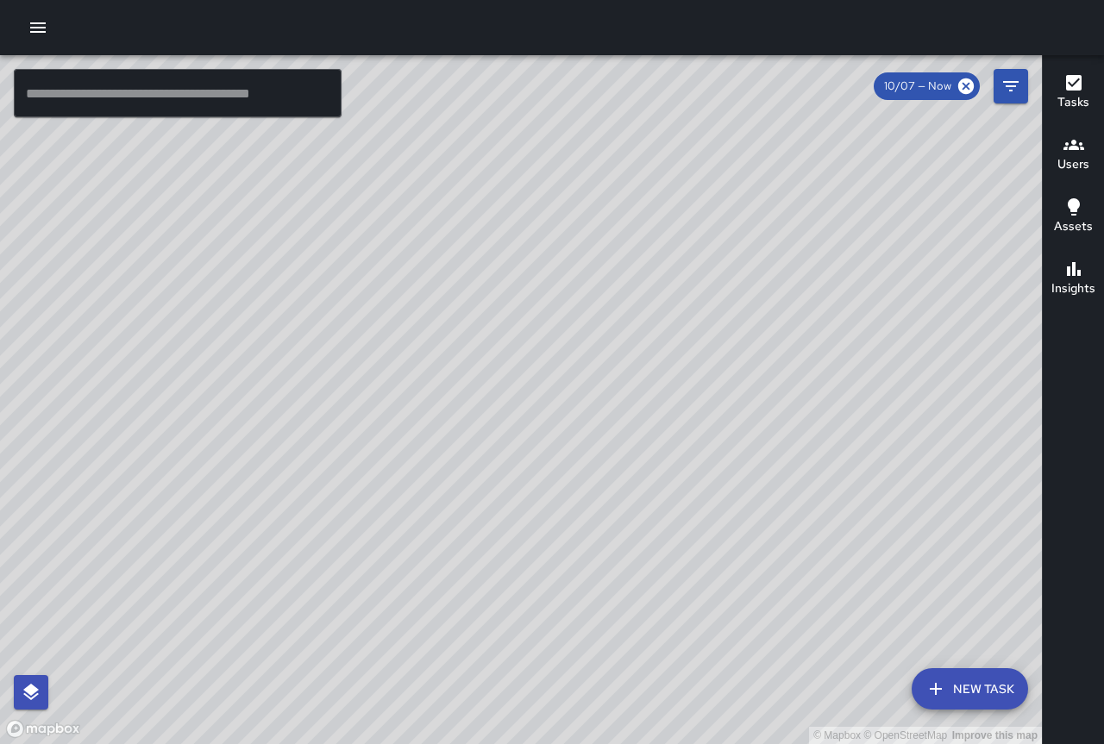
click at [624, 382] on div "© Mapbox © OpenStreetMap Improve this map" at bounding box center [521, 399] width 1042 height 689
drag, startPoint x: 588, startPoint y: 667, endPoint x: 580, endPoint y: 312, distance: 354.6
click at [580, 312] on div "© Mapbox © OpenStreetMap Improve this map" at bounding box center [521, 399] width 1042 height 689
drag, startPoint x: 665, startPoint y: 416, endPoint x: 639, endPoint y: 307, distance: 111.7
click at [639, 307] on div "© Mapbox © OpenStreetMap Improve this map" at bounding box center [521, 399] width 1042 height 689
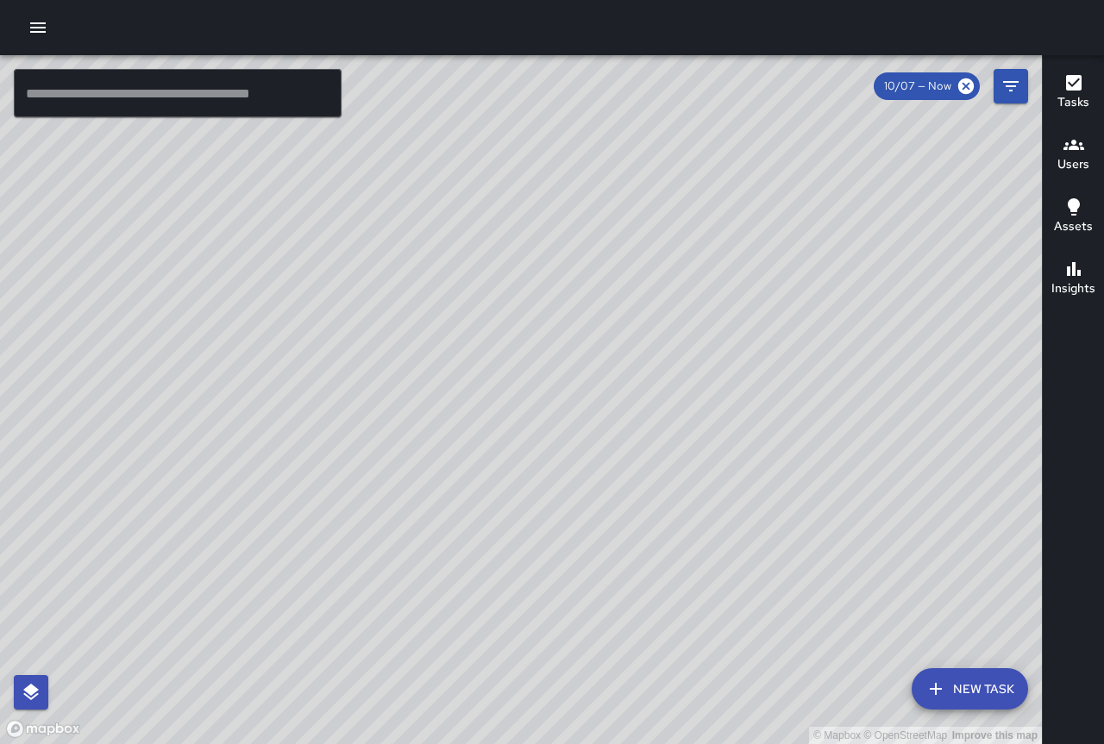
drag, startPoint x: 510, startPoint y: 303, endPoint x: 668, endPoint y: 430, distance: 203.0
click at [668, 430] on div "© Mapbox © OpenStreetMap Improve this map" at bounding box center [521, 399] width 1042 height 689
drag, startPoint x: 707, startPoint y: 374, endPoint x: 620, endPoint y: 379, distance: 87.2
click at [620, 379] on div "© Mapbox © OpenStreetMap Improve this map" at bounding box center [521, 399] width 1042 height 689
drag, startPoint x: 808, startPoint y: 499, endPoint x: 646, endPoint y: 391, distance: 195.2
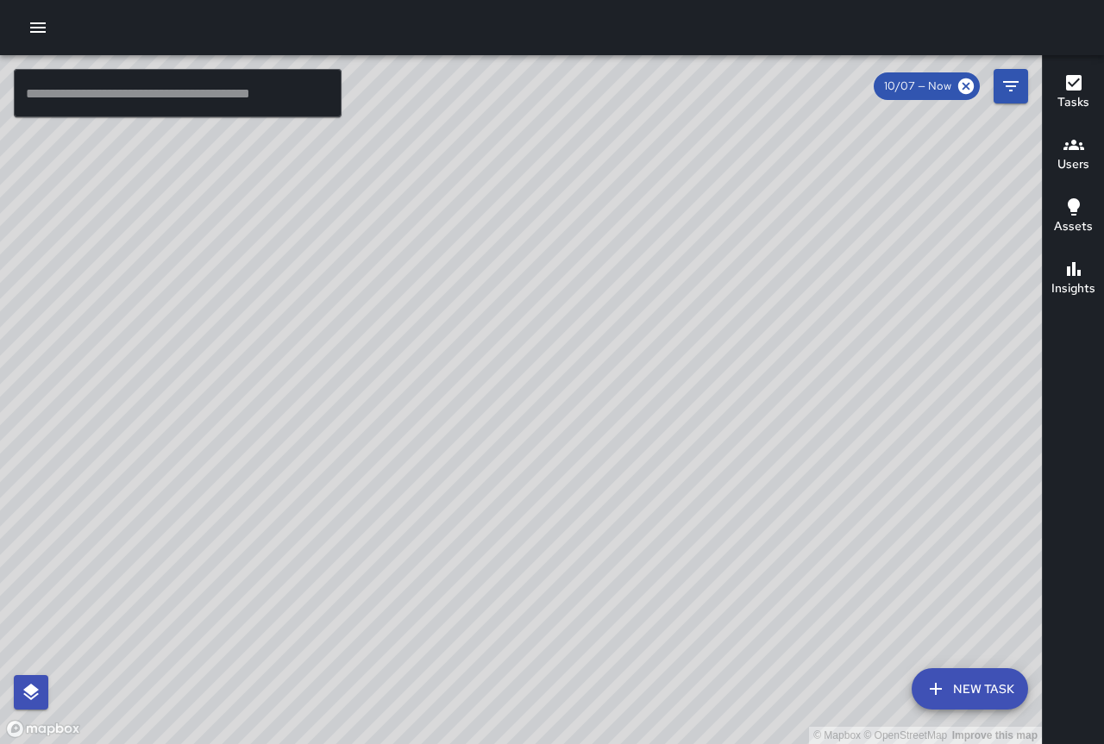
click at [646, 391] on div "© Mapbox © OpenStreetMap Improve this map" at bounding box center [521, 399] width 1042 height 689
drag, startPoint x: 668, startPoint y: 415, endPoint x: 615, endPoint y: 388, distance: 59.0
click at [608, 387] on div "© Mapbox © OpenStreetMap Improve this map" at bounding box center [521, 399] width 1042 height 689
drag, startPoint x: 698, startPoint y: 417, endPoint x: 636, endPoint y: 346, distance: 94.8
click at [636, 346] on div "© Mapbox © OpenStreetMap Improve this map" at bounding box center [521, 399] width 1042 height 689
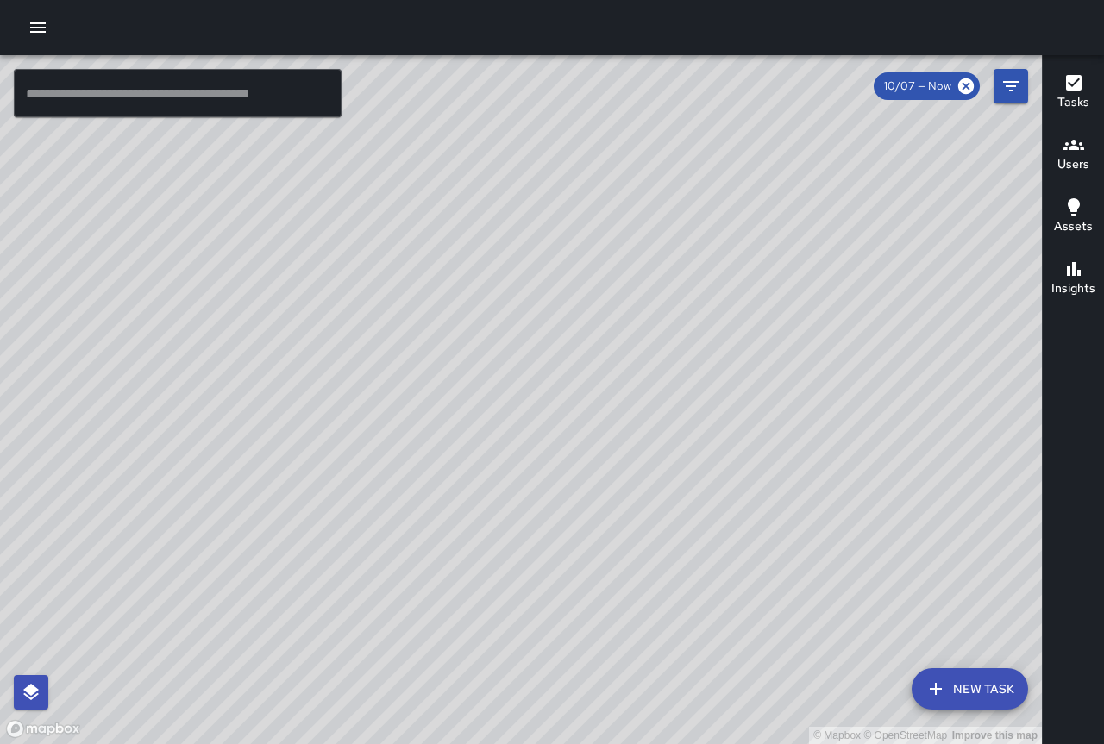
drag, startPoint x: 722, startPoint y: 473, endPoint x: 652, endPoint y: 419, distance: 88.0
click at [652, 419] on div "© Mapbox © OpenStreetMap Improve this map" at bounding box center [521, 399] width 1042 height 689
drag, startPoint x: 532, startPoint y: 482, endPoint x: 505, endPoint y: 329, distance: 155.8
click at [505, 326] on div "© Mapbox © OpenStreetMap Improve this map" at bounding box center [521, 399] width 1042 height 689
drag, startPoint x: 561, startPoint y: 400, endPoint x: 625, endPoint y: 432, distance: 71.4
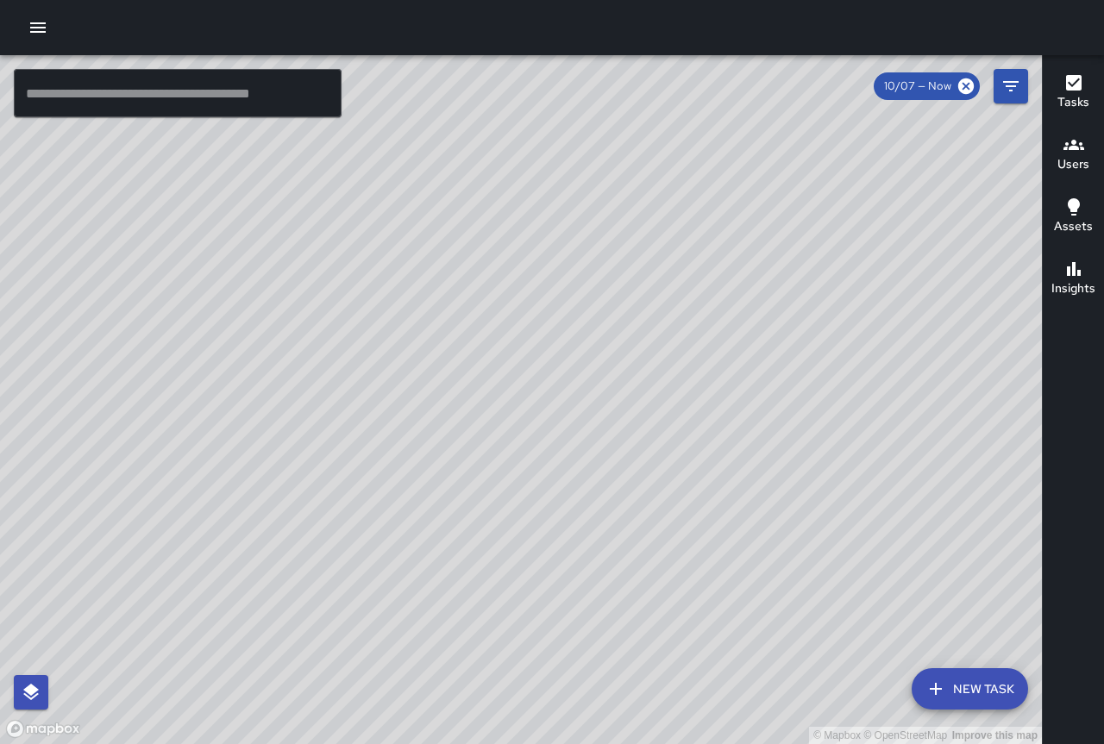
click at [625, 431] on div "© Mapbox © OpenStreetMap Improve this map" at bounding box center [521, 399] width 1042 height 689
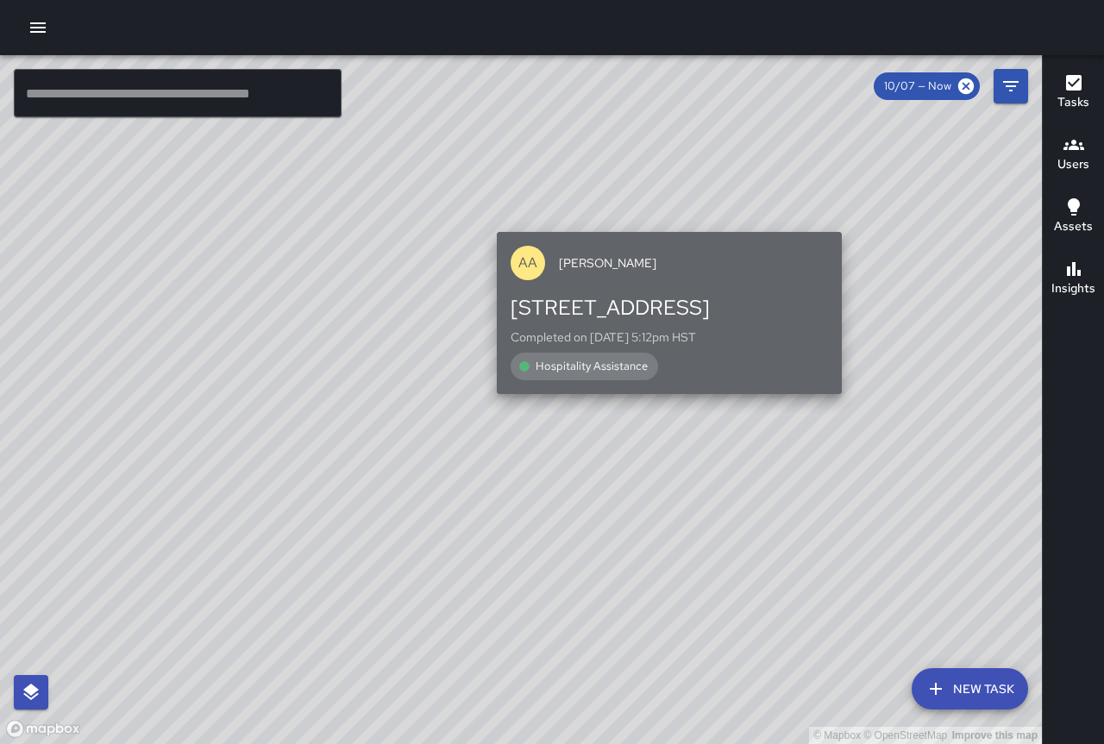
drag, startPoint x: 555, startPoint y: 313, endPoint x: 539, endPoint y: 261, distance: 54.0
click at [539, 261] on div "AA" at bounding box center [528, 263] width 34 height 34
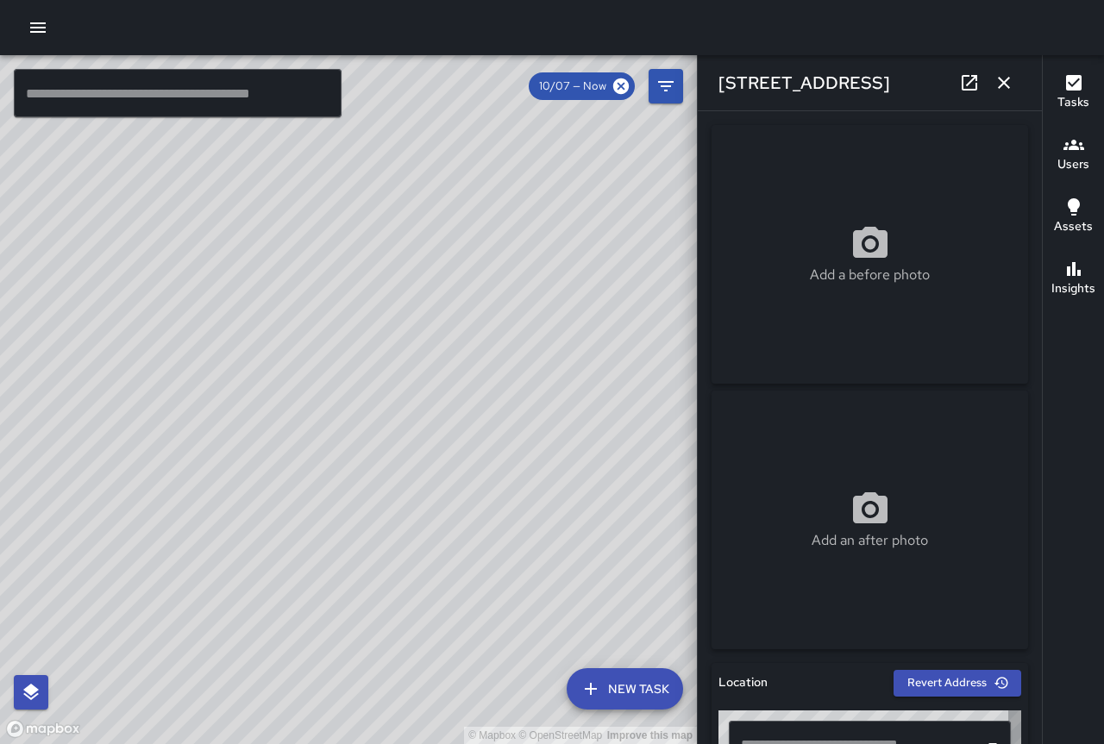
type input "**********"
click at [425, 388] on div "© Mapbox © OpenStreetMap Improve this map" at bounding box center [348, 399] width 697 height 689
click at [405, 436] on div "© Mapbox © OpenStreetMap Improve this map" at bounding box center [348, 399] width 697 height 689
click at [348, 499] on div "© Mapbox © OpenStreetMap Improve this map" at bounding box center [348, 399] width 697 height 689
click at [222, 489] on div "© Mapbox © OpenStreetMap Improve this map" at bounding box center [348, 399] width 697 height 689
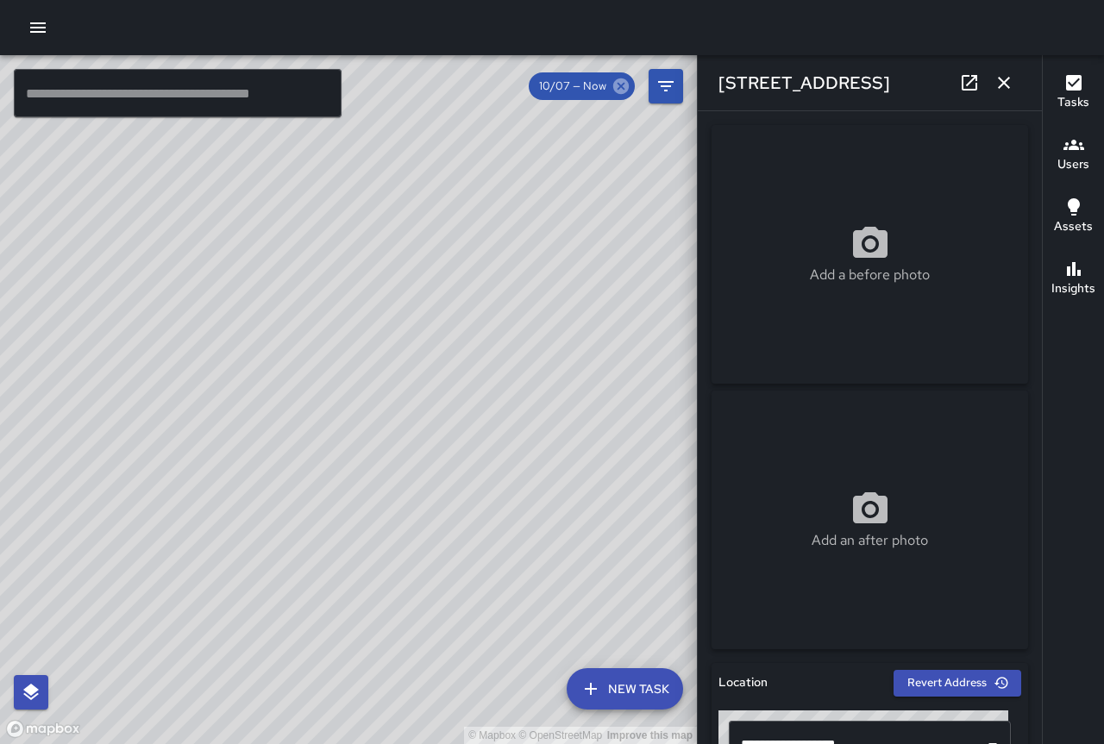
click at [620, 85] on icon at bounding box center [620, 86] width 19 height 19
click at [622, 83] on icon at bounding box center [621, 86] width 16 height 16
click at [620, 84] on icon at bounding box center [621, 86] width 16 height 16
click at [617, 85] on icon at bounding box center [621, 86] width 16 height 16
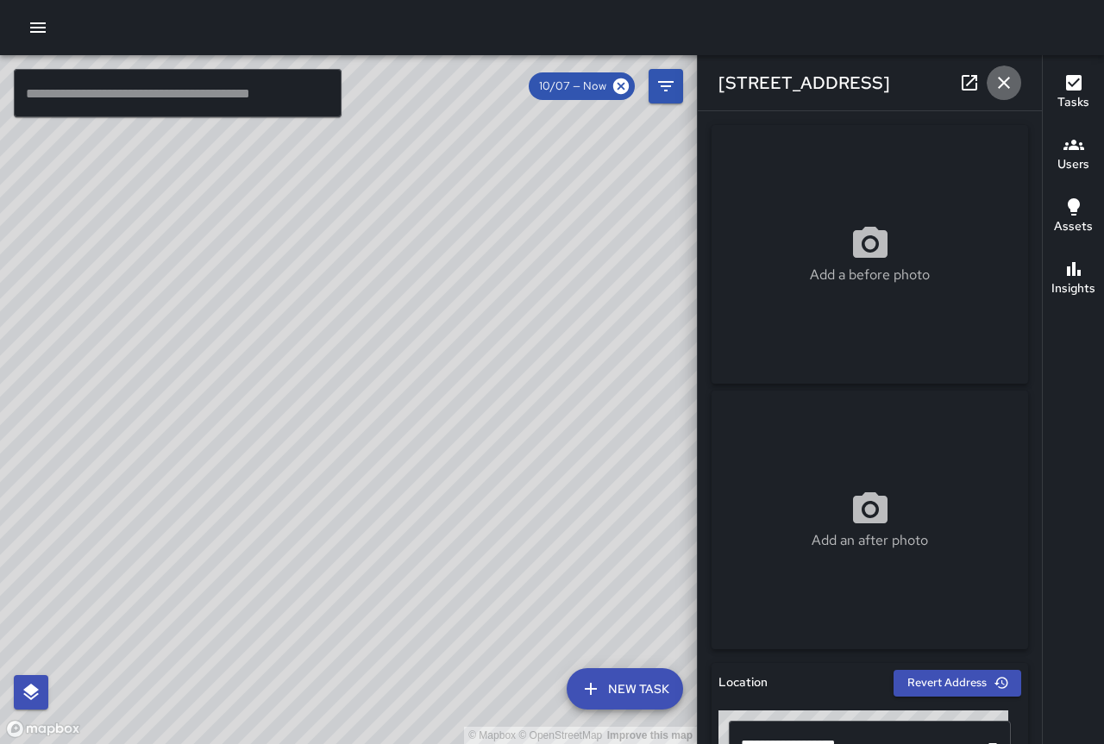
click at [1007, 78] on icon "button" at bounding box center [1004, 82] width 21 height 21
